Goal: Information Seeking & Learning: Stay updated

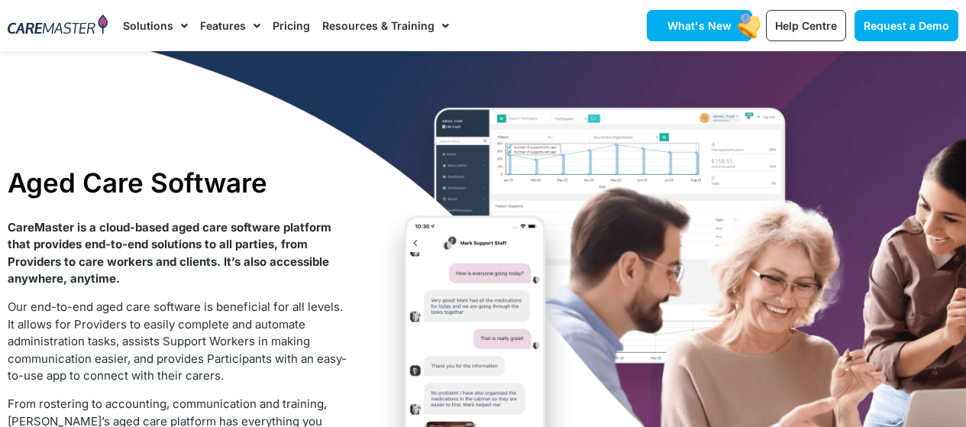
click at [700, 33] on link "What's New" at bounding box center [699, 25] width 105 height 31
